Goal: Task Accomplishment & Management: Use online tool/utility

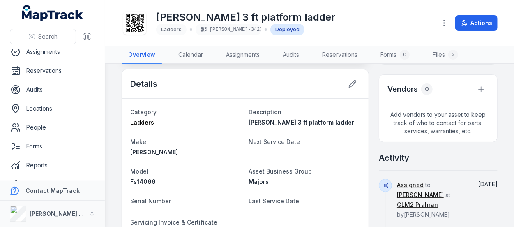
scroll to position [79, 0]
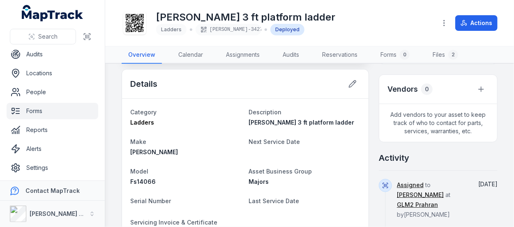
click at [51, 112] on link "Forms" at bounding box center [53, 111] width 92 height 16
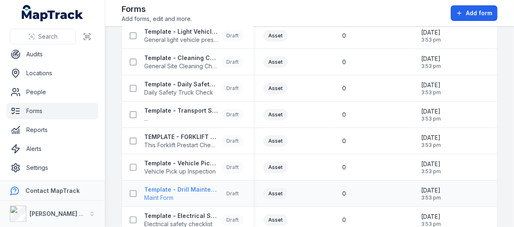
scroll to position [154, 0]
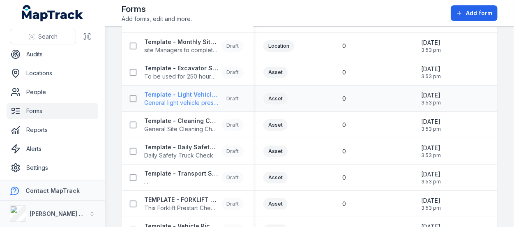
click at [194, 99] on span "General light vehicle prestart Inspection form" at bounding box center [181, 103] width 74 height 8
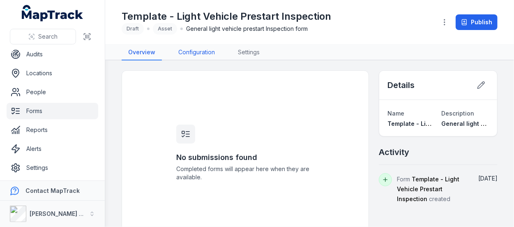
click at [189, 52] on link "Configuration" at bounding box center [197, 53] width 50 height 16
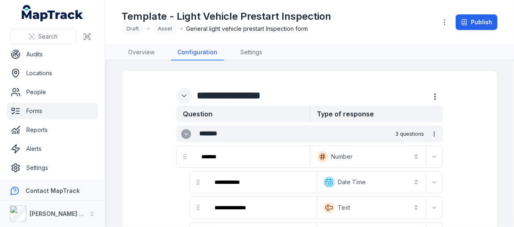
click at [186, 94] on icon "Expand" at bounding box center [184, 95] width 4 height 2
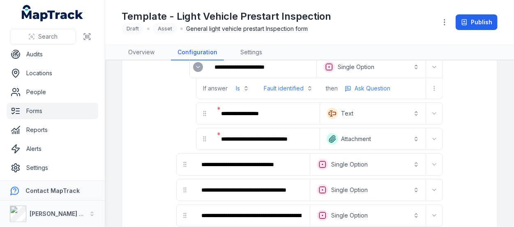
scroll to position [82, 0]
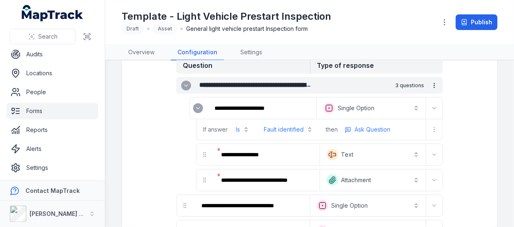
click at [412, 106] on button "**********" at bounding box center [371, 108] width 106 height 18
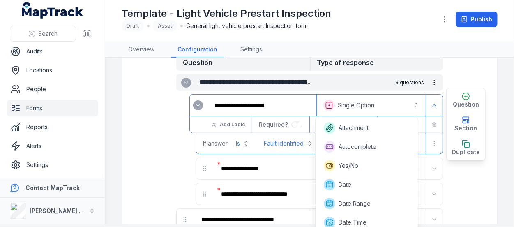
scroll to position [136, 0]
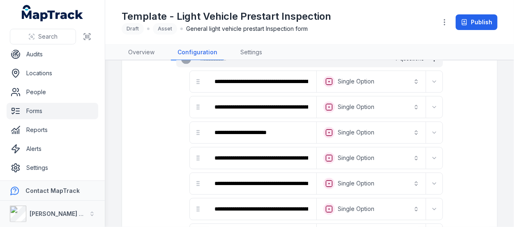
scroll to position [884, 0]
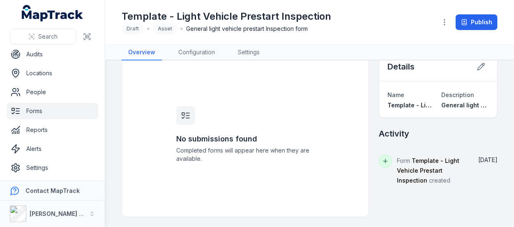
scroll to position [18, 0]
click at [38, 113] on link "Forms" at bounding box center [53, 111] width 92 height 16
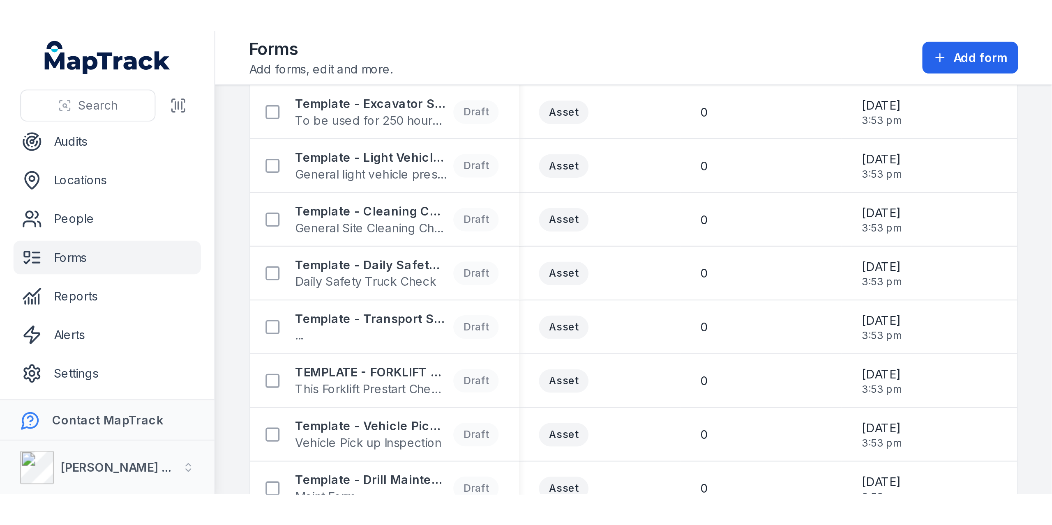
scroll to position [205, 0]
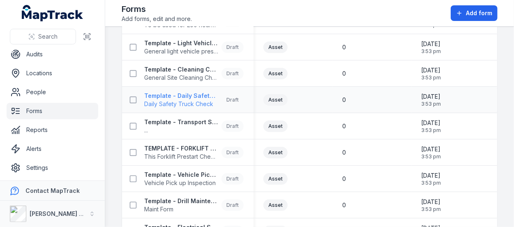
click at [207, 94] on strong "Template - Daily Safety Truck Check" at bounding box center [181, 96] width 74 height 8
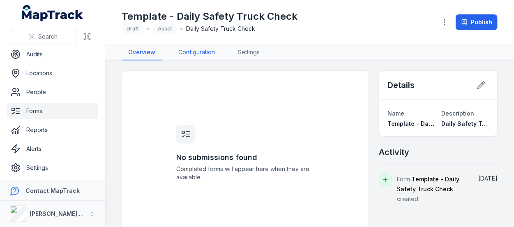
click at [210, 52] on link "Configuration" at bounding box center [197, 53] width 50 height 16
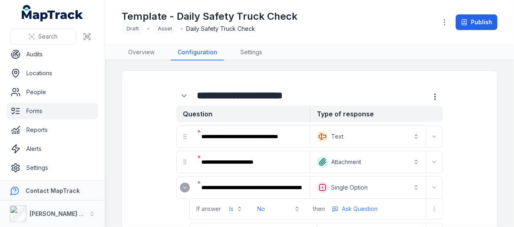
click at [386, 6] on div "Template - Daily Safety Truck Check Draft Asset Daily Safety Truck Check Publish" at bounding box center [310, 22] width 376 height 38
